Goal: Book appointment/travel/reservation

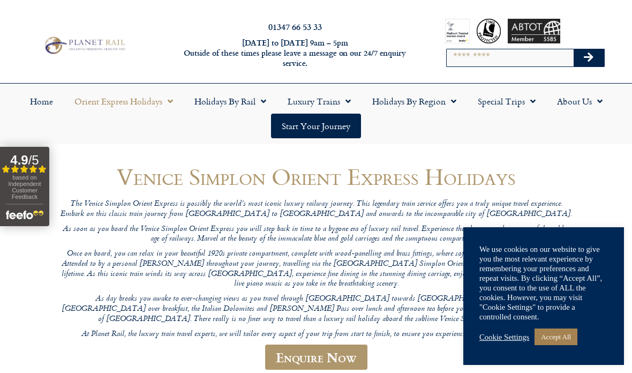
click at [556, 340] on link "Accept All" at bounding box center [555, 336] width 43 height 17
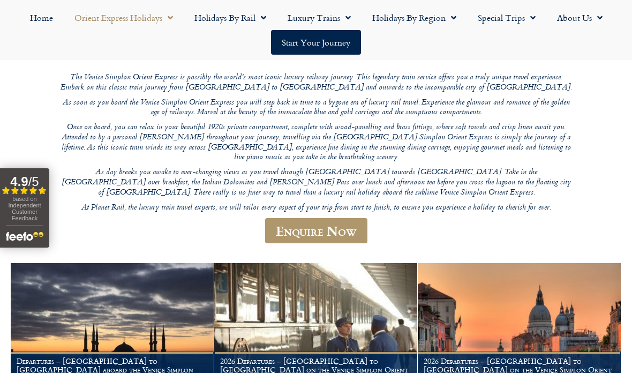
scroll to position [127, 0]
click at [561, 314] on img at bounding box center [519, 331] width 203 height 138
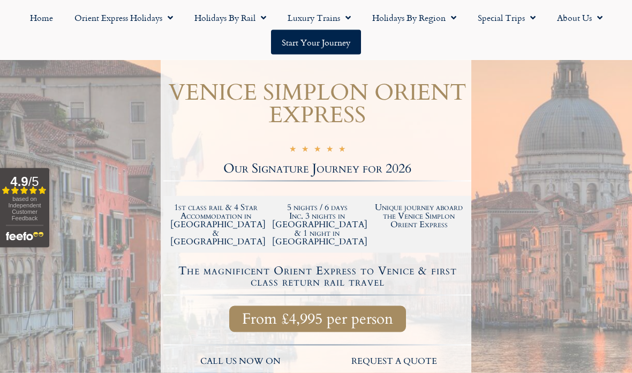
scroll to position [212, 0]
click at [3, 84] on div at bounding box center [316, 243] width 632 height 575
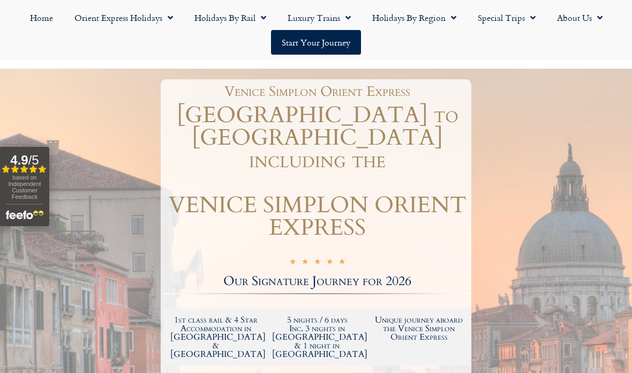
scroll to position [111, 0]
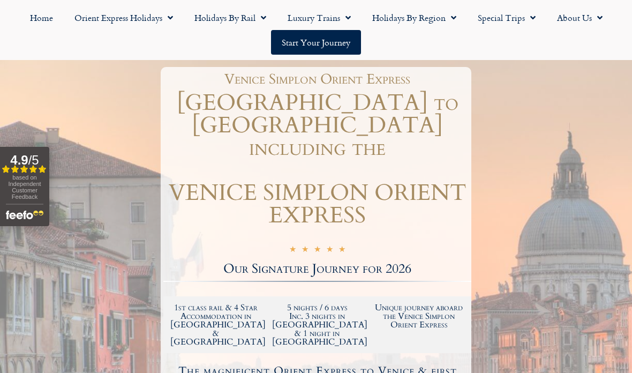
click at [316, 48] on link "Start your Journey" at bounding box center [316, 42] width 90 height 25
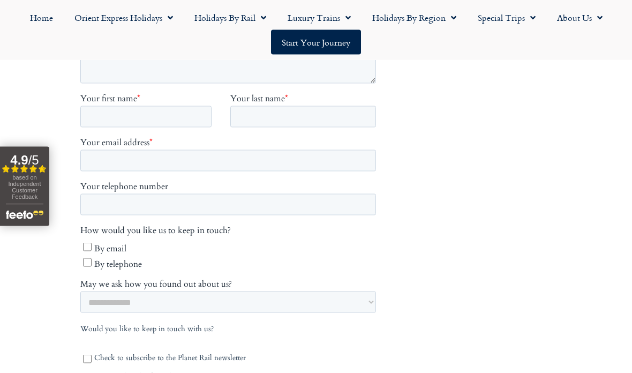
scroll to position [449, 0]
click at [154, 15] on link "Orient Express Holidays" at bounding box center [124, 17] width 120 height 25
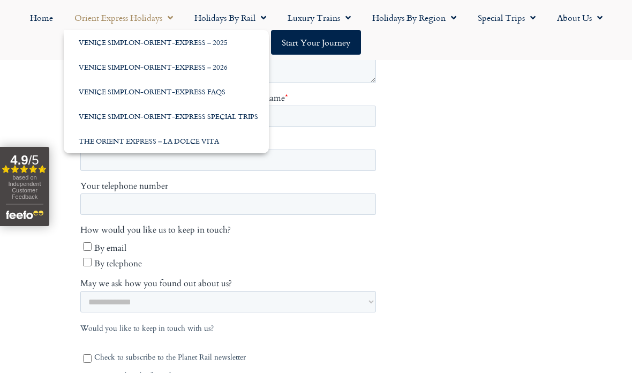
click at [162, 64] on link "Venice Simplon-Orient-Express – 2026" at bounding box center [166, 67] width 205 height 25
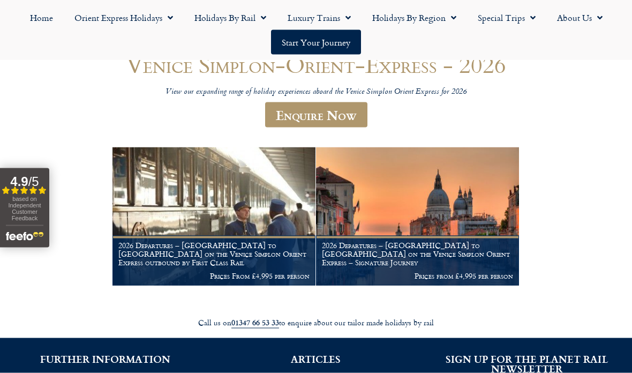
scroll to position [112, 0]
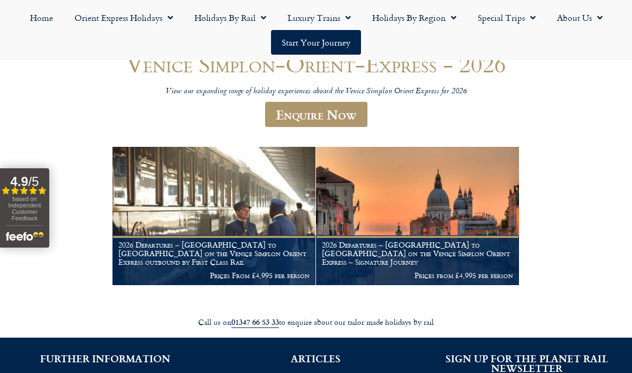
click at [416, 259] on h1 "2026 Departures – [GEOGRAPHIC_DATA] to [GEOGRAPHIC_DATA] on the Venice Simplon …" at bounding box center [417, 252] width 191 height 25
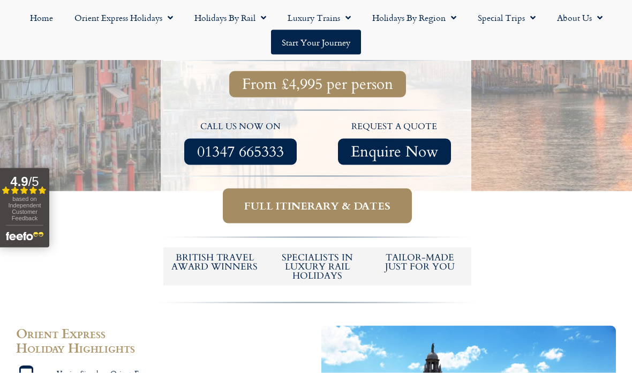
scroll to position [446, 0]
click at [333, 199] on span "Full itinerary & dates" at bounding box center [317, 205] width 146 height 13
click at [322, 199] on span "Full itinerary & dates" at bounding box center [317, 205] width 146 height 13
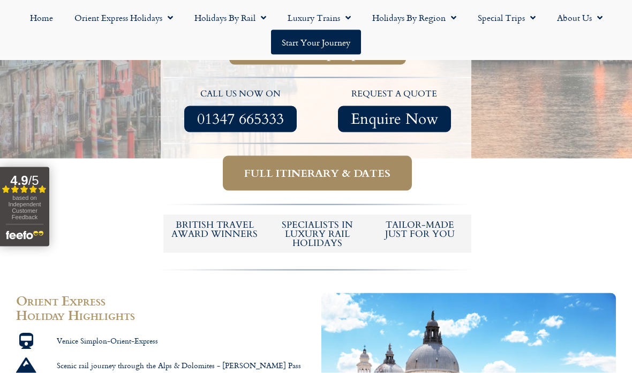
scroll to position [466, 0]
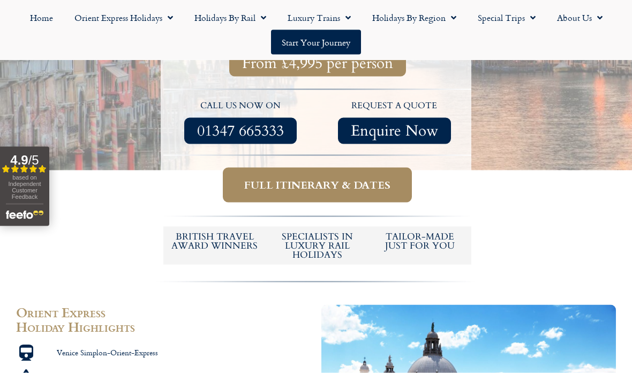
click at [330, 178] on span "Full itinerary & dates" at bounding box center [317, 184] width 146 height 13
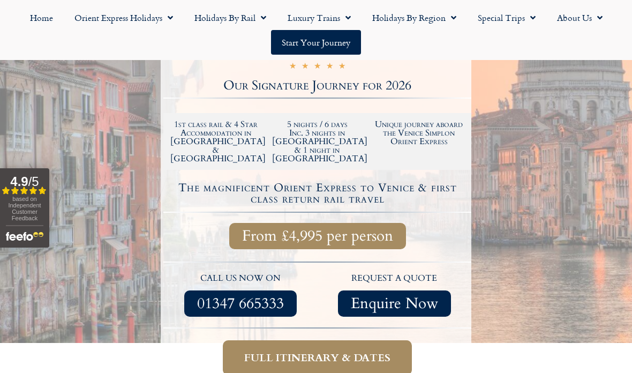
scroll to position [297, 0]
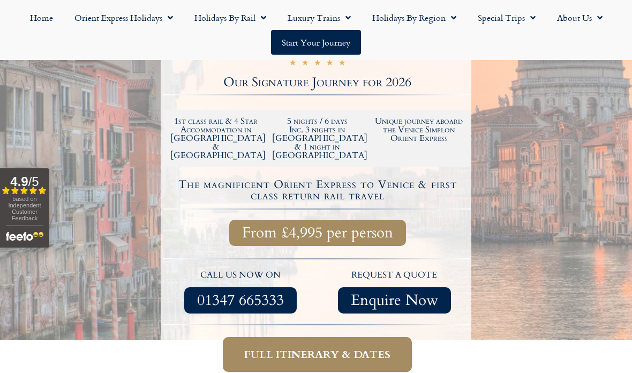
click at [333, 348] on span "Full itinerary & dates" at bounding box center [317, 354] width 146 height 13
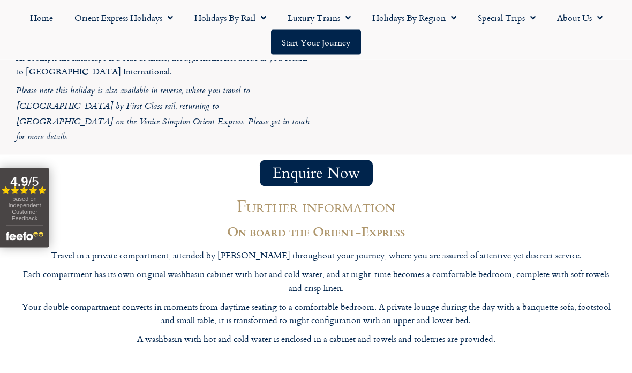
scroll to position [3132, 0]
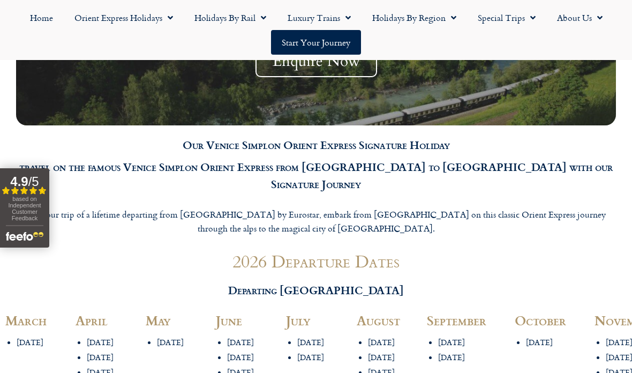
scroll to position [1082, 0]
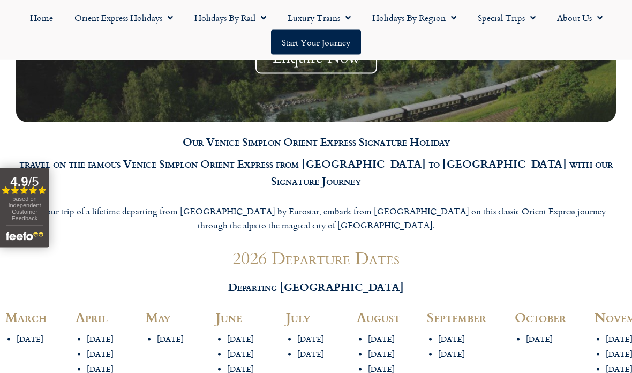
click at [244, 334] on li "7th June" at bounding box center [251, 339] width 48 height 10
click at [243, 334] on li "7th June" at bounding box center [251, 339] width 48 height 10
click at [239, 334] on li "7th June" at bounding box center [251, 339] width 48 height 10
click at [323, 278] on span "Departing London" at bounding box center [316, 286] width 176 height 16
click at [323, 42] on link "Start your Journey" at bounding box center [316, 42] width 90 height 25
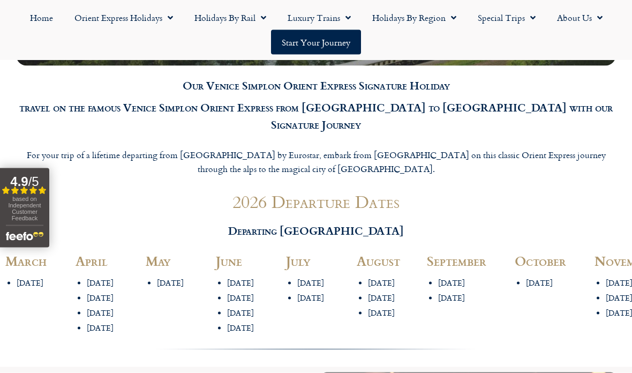
scroll to position [1140, 0]
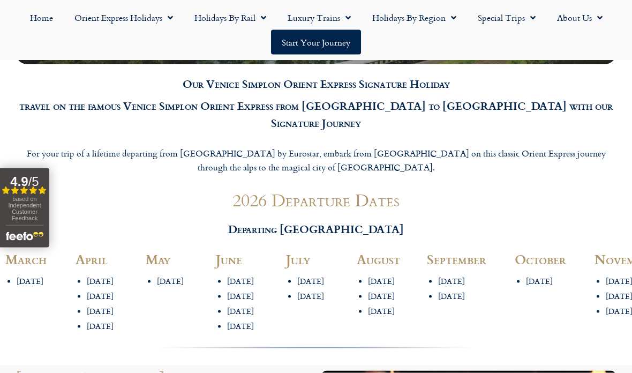
click at [387, 291] on li "22nd August" at bounding box center [392, 296] width 48 height 10
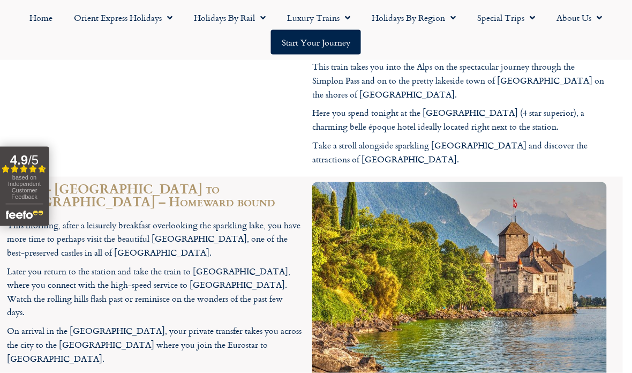
scroll to position [2768, 9]
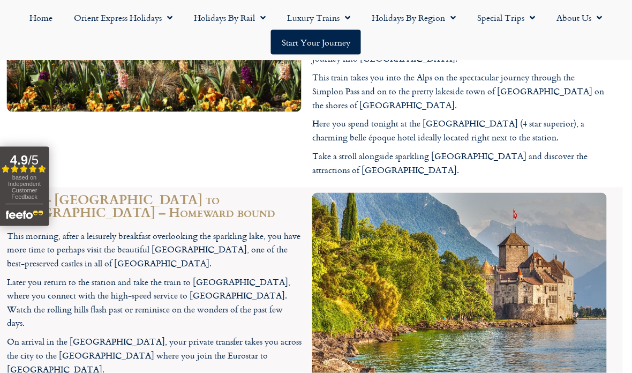
click at [574, 312] on div at bounding box center [459, 352] width 305 height 330
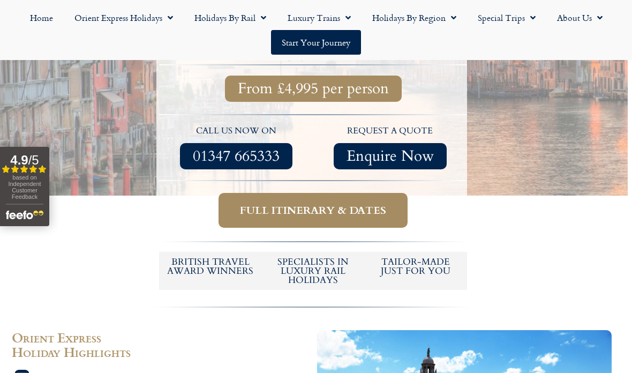
scroll to position [440, 4]
